Goal: Task Accomplishment & Management: Manage account settings

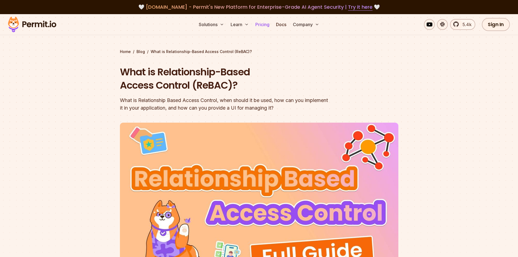
click at [263, 25] on link "Pricing" at bounding box center [262, 24] width 18 height 11
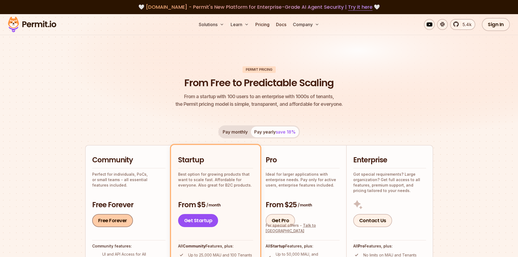
click at [108, 221] on link "Free Forever" at bounding box center [112, 220] width 41 height 13
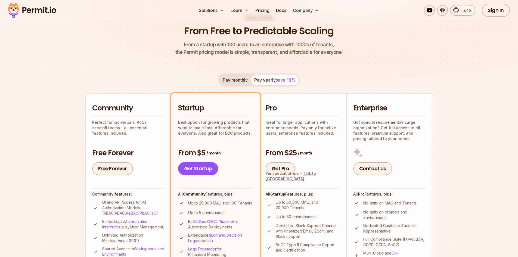
scroll to position [67, 0]
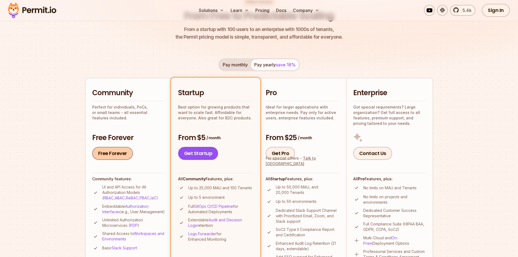
click at [119, 156] on link "Free Forever" at bounding box center [112, 153] width 41 height 13
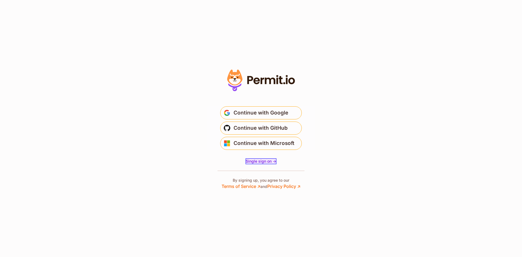
click at [262, 161] on span "Single sign on ->" at bounding box center [261, 161] width 30 height 5
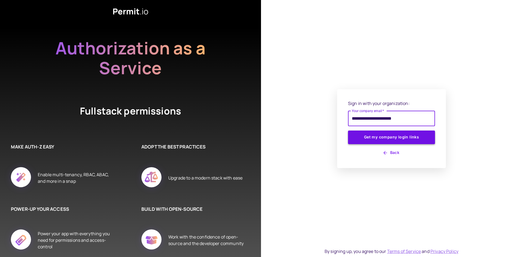
type input "**********"
click at [378, 137] on button "Get my company login links" at bounding box center [391, 138] width 87 height 14
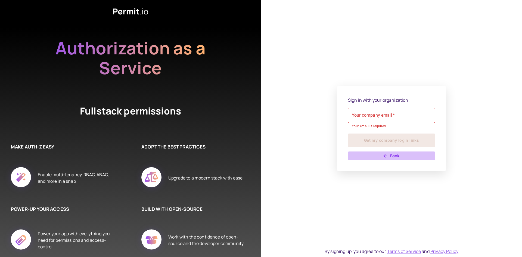
click at [388, 155] on button "Back" at bounding box center [391, 156] width 87 height 9
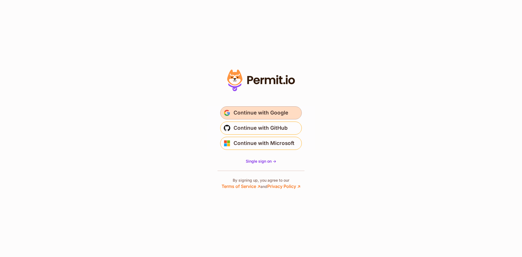
click at [266, 113] on span "Continue with Google" at bounding box center [261, 113] width 55 height 9
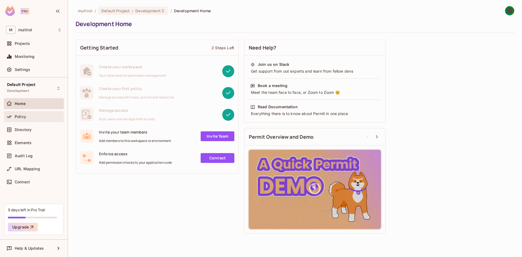
click at [28, 117] on div "Policy" at bounding box center [38, 117] width 47 height 4
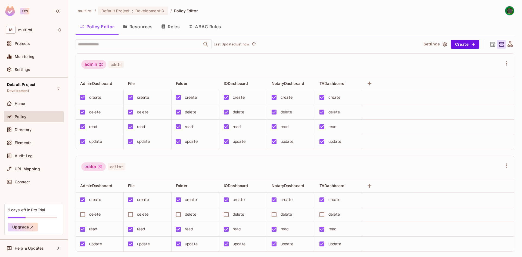
click at [169, 27] on button "Roles" at bounding box center [170, 27] width 27 height 14
